Goal: Information Seeking & Learning: Learn about a topic

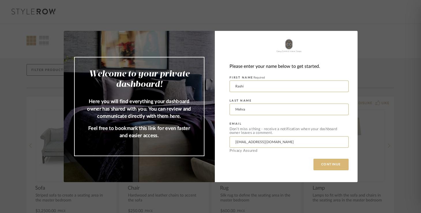
click at [325, 164] on button "CONTINUE" at bounding box center [331, 165] width 35 height 12
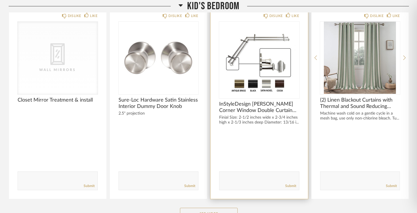
scroll to position [94, 0]
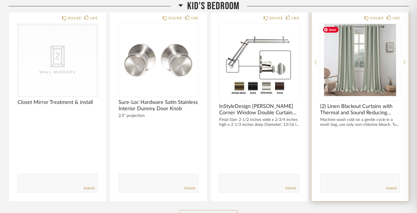
click at [348, 48] on img "0" at bounding box center [360, 60] width 80 height 72
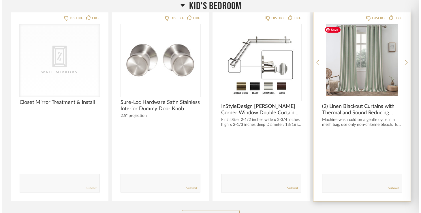
scroll to position [0, 0]
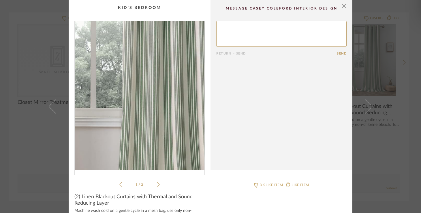
click at [151, 105] on img "0" at bounding box center [140, 95] width 130 height 149
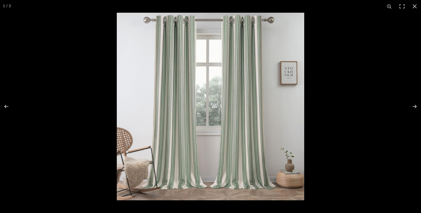
click at [178, 98] on img at bounding box center [211, 107] width 188 height 188
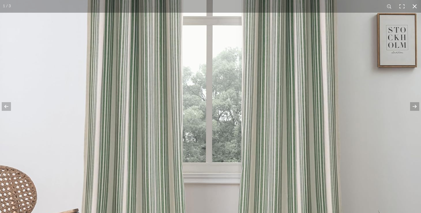
click at [416, 9] on button at bounding box center [415, 6] width 13 height 13
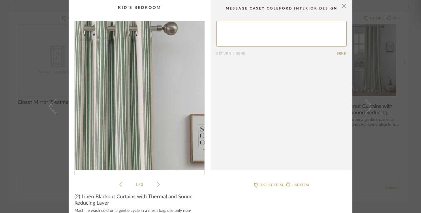
scroll to position [2, 0]
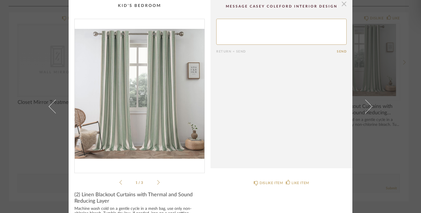
click at [341, 2] on span "button" at bounding box center [345, 4] width 12 height 12
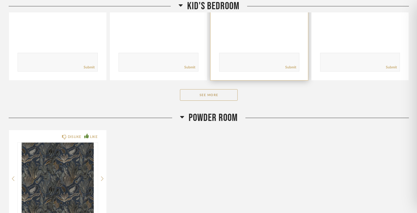
scroll to position [218, 0]
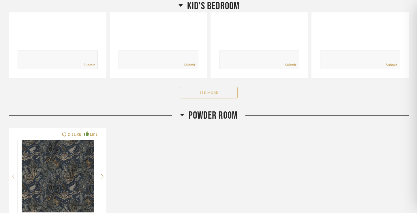
click at [217, 90] on button "See More" at bounding box center [209, 93] width 58 height 12
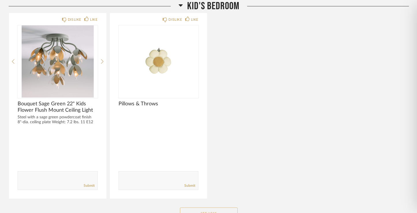
scroll to position [838, 0]
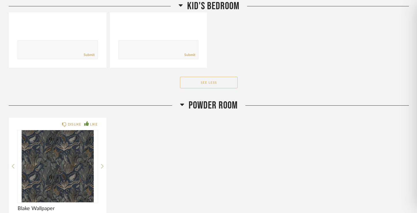
click at [213, 82] on button "See Less" at bounding box center [209, 83] width 58 height 12
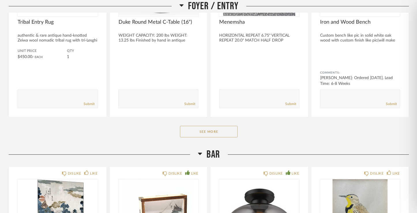
scroll to position [617, 0]
click at [199, 128] on button "See More" at bounding box center [209, 131] width 58 height 12
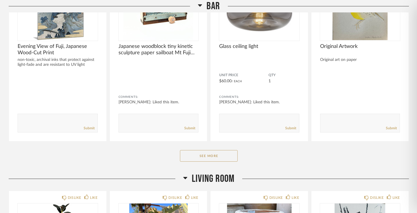
scroll to position [1013, 0]
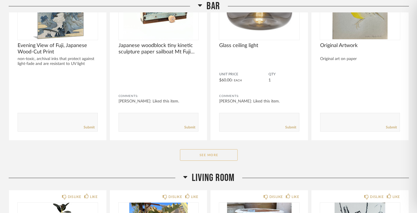
click at [210, 151] on button "See More" at bounding box center [209, 155] width 58 height 12
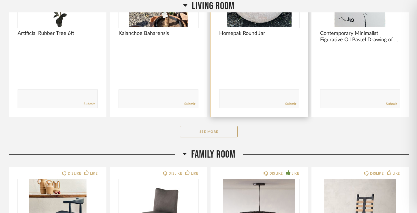
scroll to position [2008, 0]
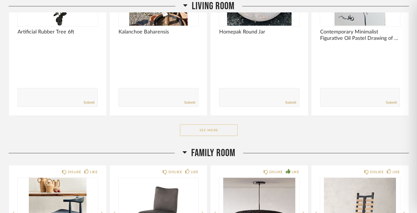
click at [212, 126] on button "See More" at bounding box center [209, 130] width 58 height 12
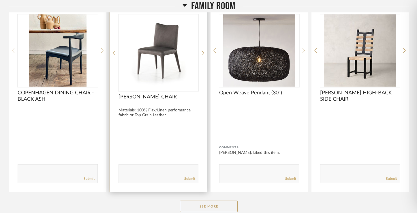
scroll to position [2722, 0]
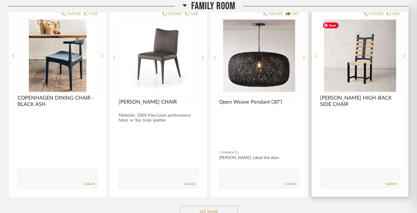
click at [363, 62] on img "0" at bounding box center [360, 56] width 80 height 72
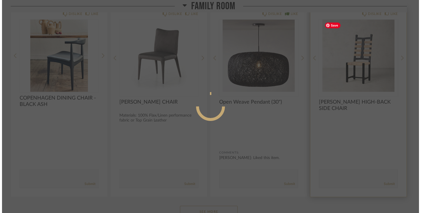
scroll to position [0, 0]
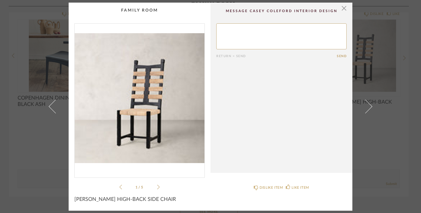
click at [158, 185] on icon at bounding box center [158, 186] width 3 height 5
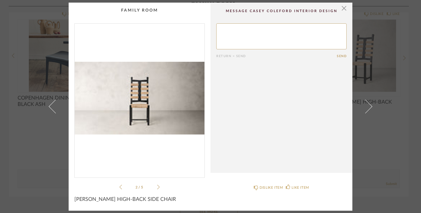
click at [158, 185] on icon at bounding box center [158, 186] width 3 height 5
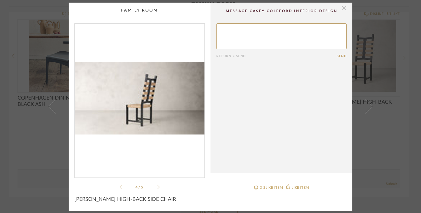
click at [344, 9] on span "button" at bounding box center [345, 9] width 12 height 12
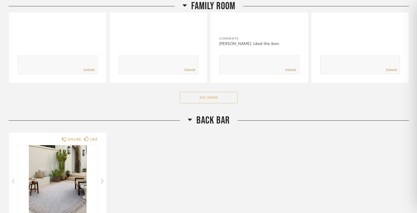
scroll to position [2837, 0]
click at [215, 101] on button "See More" at bounding box center [209, 98] width 58 height 12
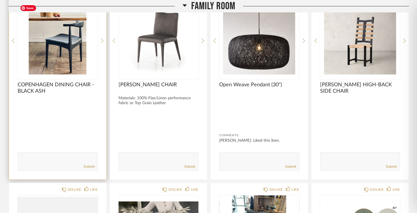
scroll to position [2741, 0]
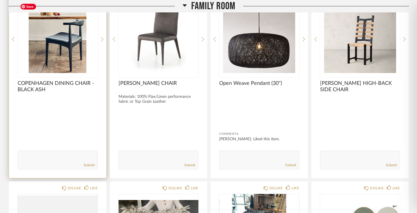
click at [66, 53] on img "0" at bounding box center [58, 37] width 80 height 72
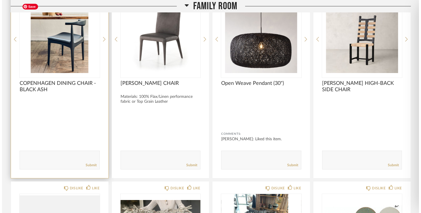
scroll to position [0, 0]
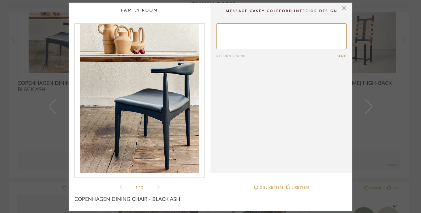
click at [157, 186] on icon at bounding box center [158, 187] width 3 height 5
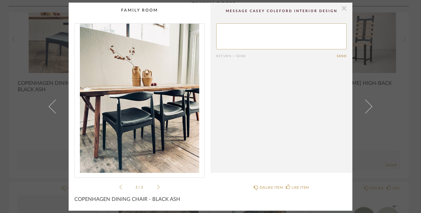
click at [343, 8] on span "button" at bounding box center [345, 9] width 12 height 12
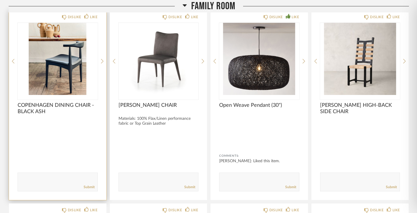
scroll to position [2720, 0]
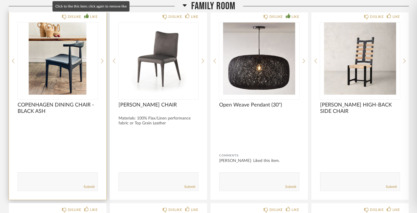
click at [93, 17] on div "LIKE" at bounding box center [94, 17] width 8 height 6
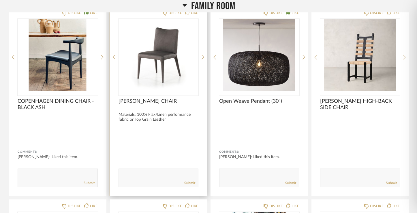
scroll to position [2722, 0]
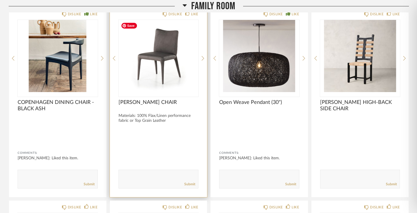
click at [162, 54] on img "0" at bounding box center [159, 56] width 80 height 72
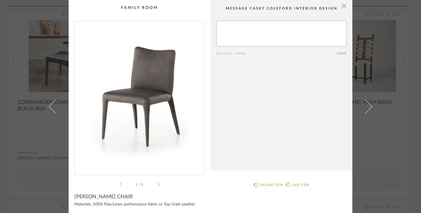
scroll to position [4, 0]
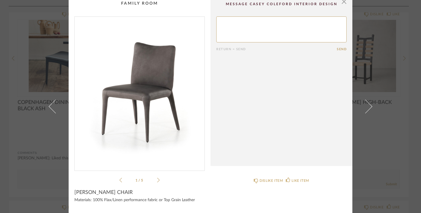
click at [157, 178] on icon at bounding box center [158, 180] width 3 height 5
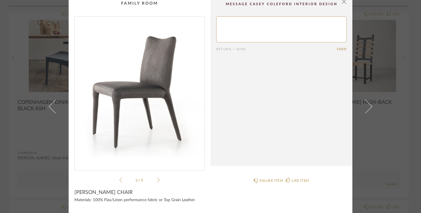
click at [157, 178] on icon at bounding box center [158, 180] width 3 height 5
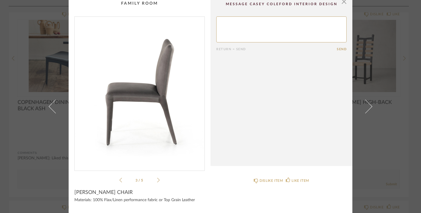
click at [157, 178] on icon at bounding box center [158, 180] width 3 height 5
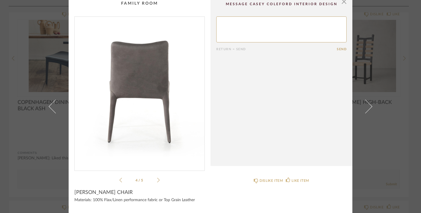
click at [157, 178] on icon at bounding box center [158, 180] width 3 height 5
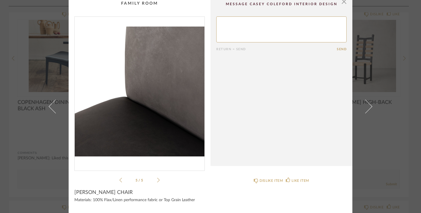
click at [157, 178] on icon at bounding box center [158, 180] width 3 height 5
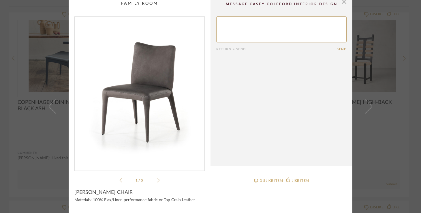
scroll to position [0, 0]
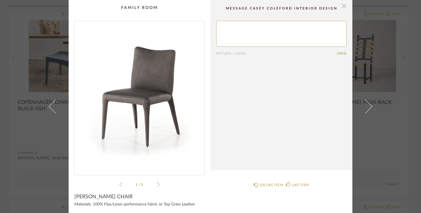
click at [343, 4] on span "button" at bounding box center [345, 6] width 12 height 12
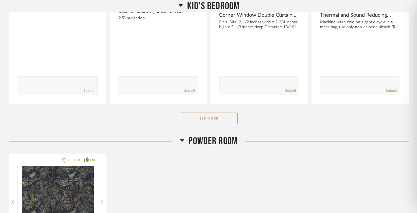
scroll to position [196, 0]
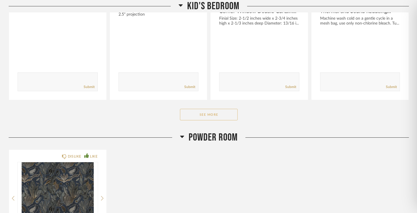
click at [194, 111] on button "See More" at bounding box center [209, 115] width 58 height 12
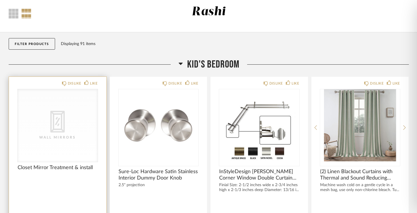
scroll to position [0, 0]
